Goal: Transaction & Acquisition: Purchase product/service

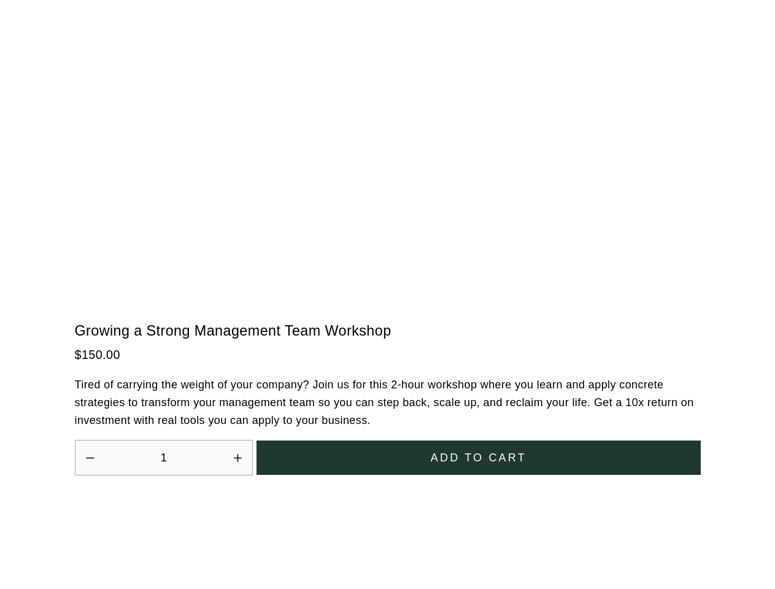
scroll to position [3393, 0]
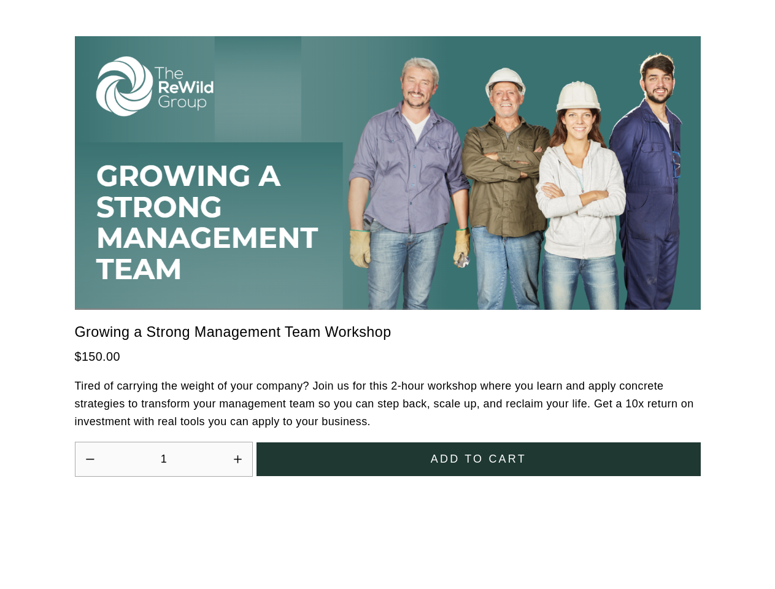
click at [237, 455] on icon "Increase quantity by 1" at bounding box center [237, 458] width 7 height 7
click at [478, 451] on span "Add to cart" at bounding box center [479, 459] width 96 height 17
type input "2"
